Goal: Task Accomplishment & Management: Use online tool/utility

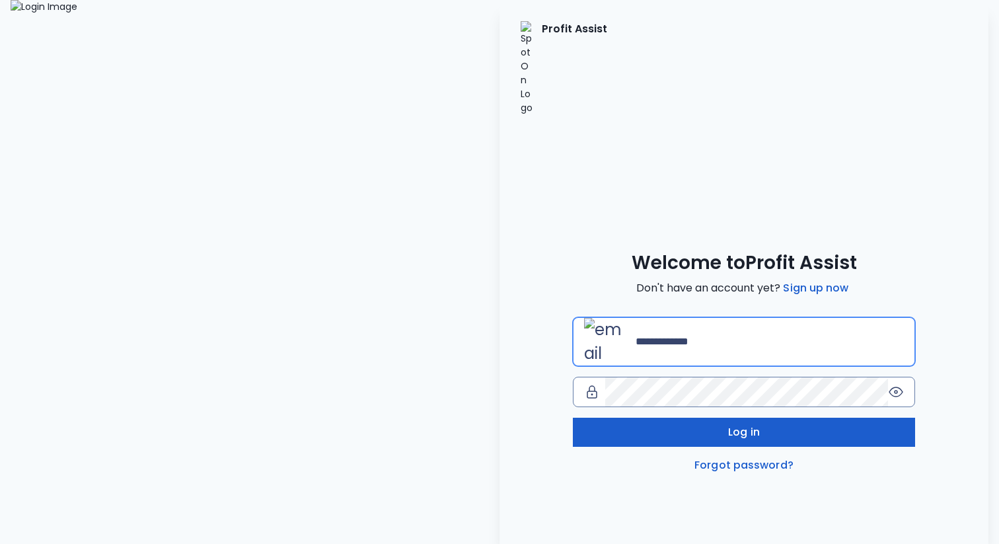
type input "**********"
click at [629, 417] on button "Log in" at bounding box center [744, 431] width 342 height 29
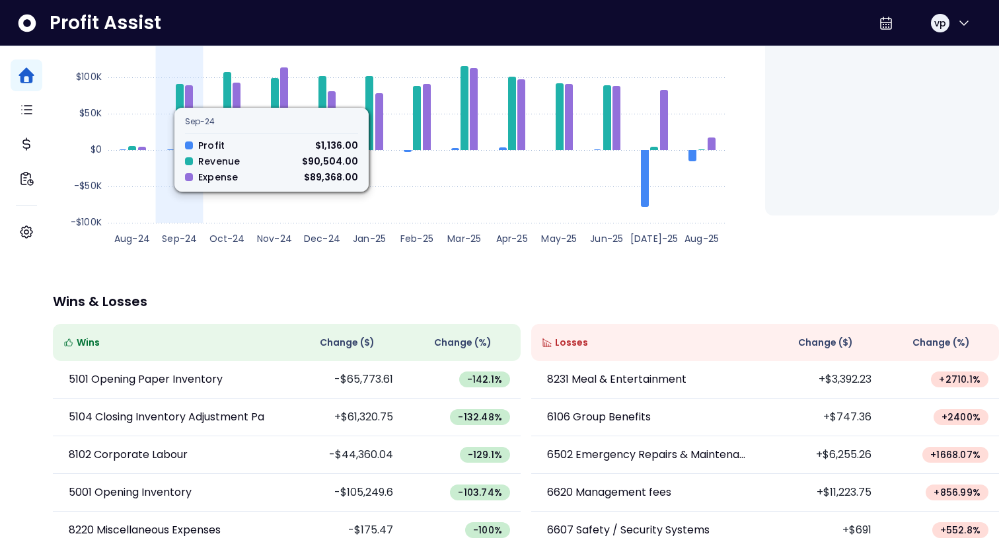
scroll to position [285, 0]
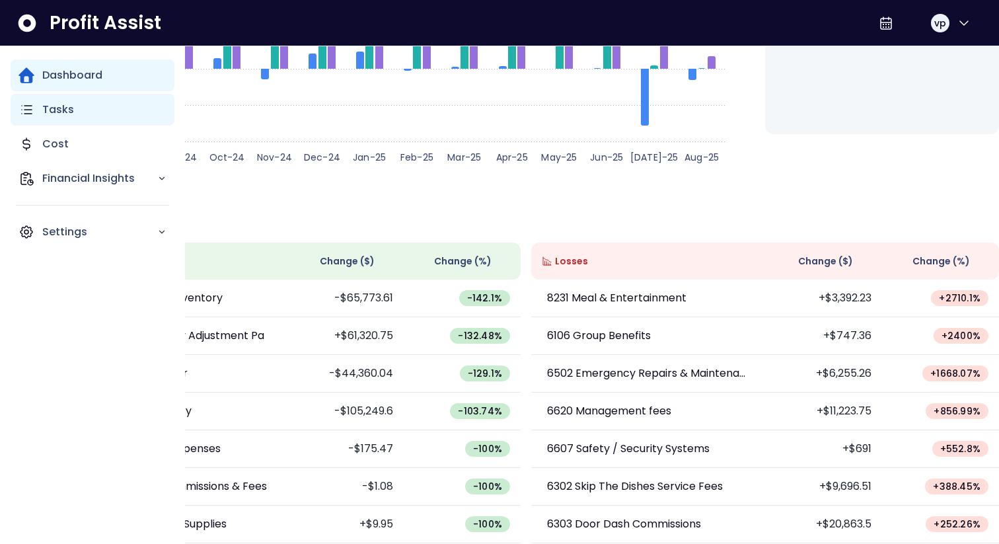
click at [52, 122] on div "Tasks" at bounding box center [93, 110] width 164 height 32
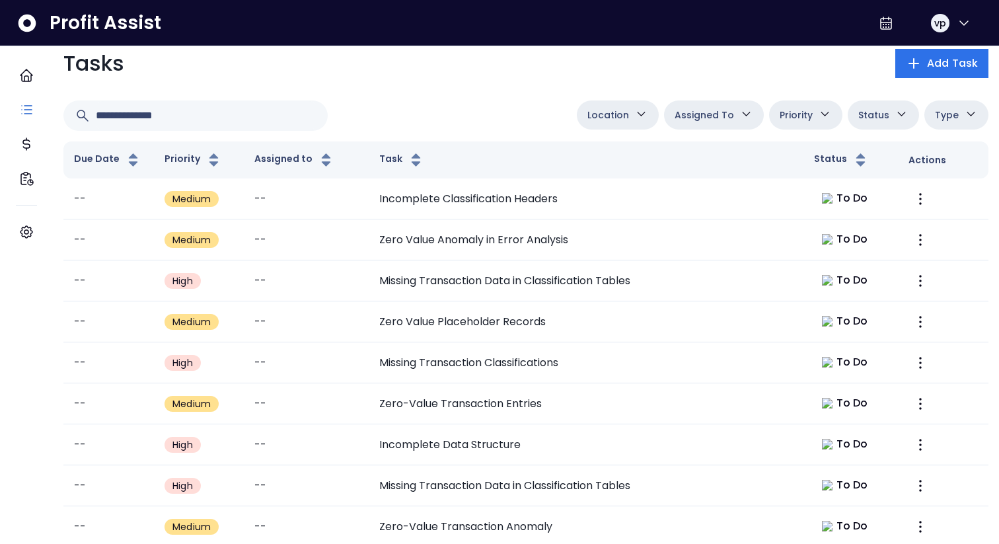
scroll to position [37, 0]
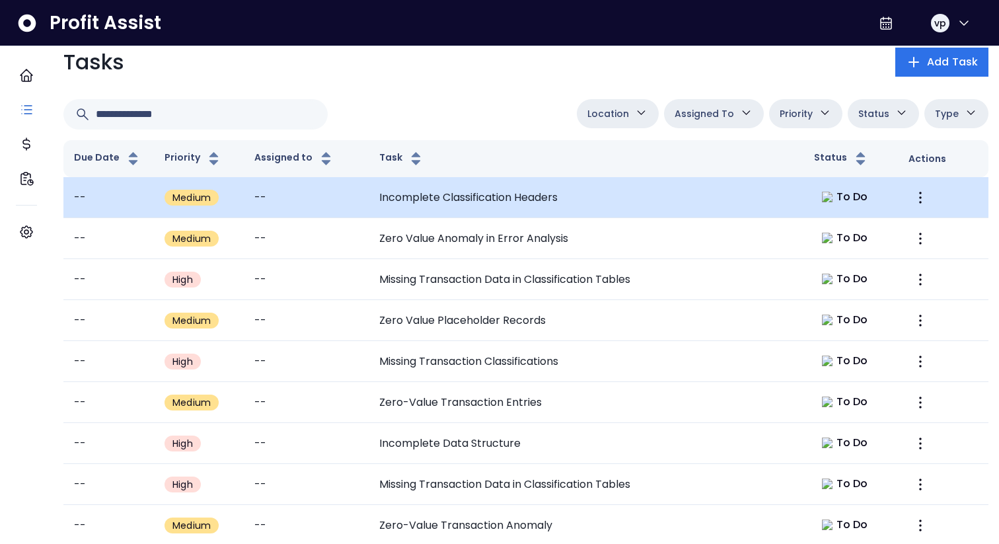
click at [510, 203] on td "Incomplete Classification Headers" at bounding box center [586, 197] width 435 height 41
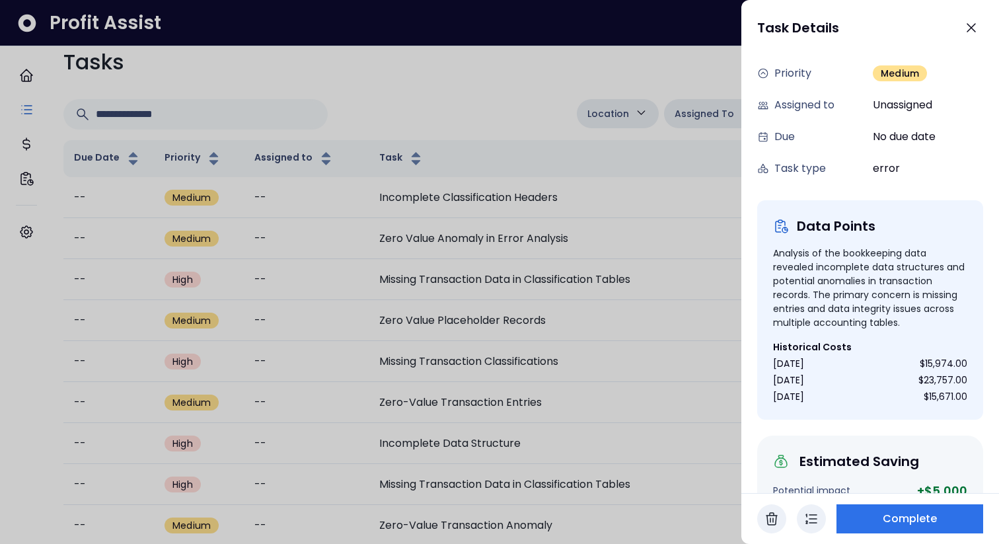
scroll to position [0, 0]
